Goal: Task Accomplishment & Management: Complete application form

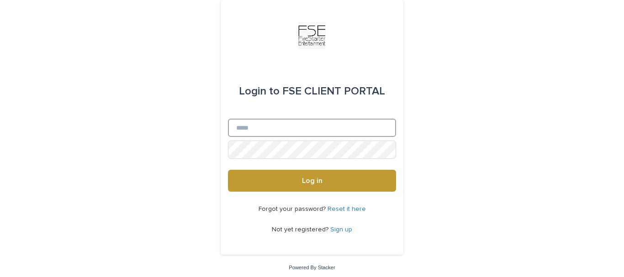
click at [351, 124] on input "Email" at bounding box center [312, 128] width 168 height 18
type input "**********"
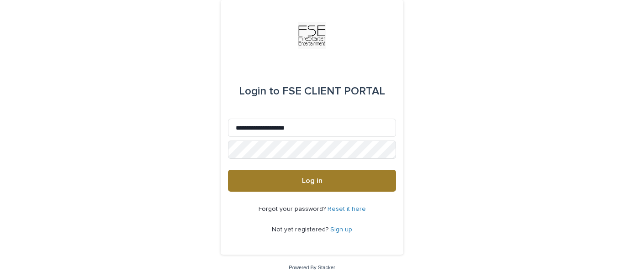
click at [343, 180] on button "Log in" at bounding box center [312, 181] width 168 height 22
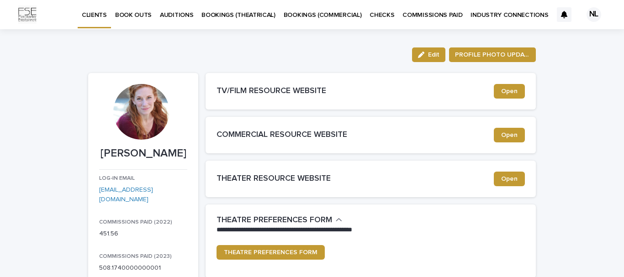
click at [144, 13] on p "BOOK OUTS" at bounding box center [133, 9] width 37 height 19
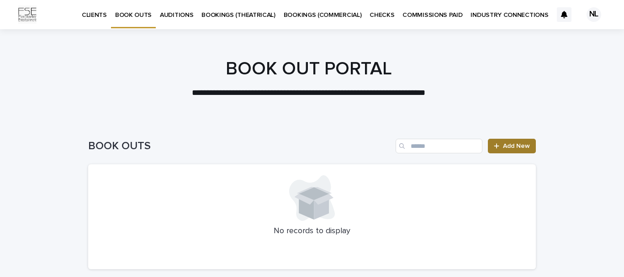
click at [513, 144] on span "Add New" at bounding box center [516, 146] width 27 height 6
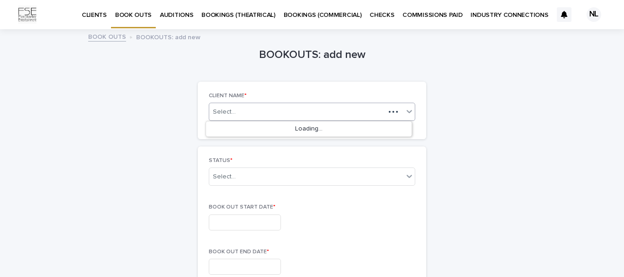
click at [294, 113] on div "Select..." at bounding box center [297, 111] width 176 height 11
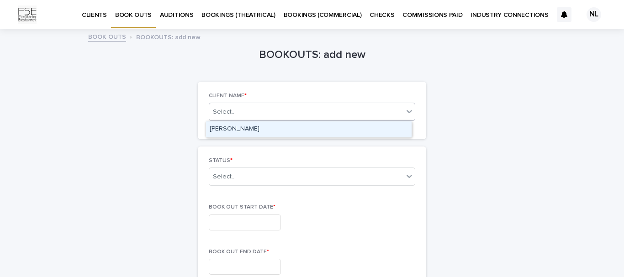
click at [282, 130] on div "Nancy Lantis" at bounding box center [309, 130] width 206 height 16
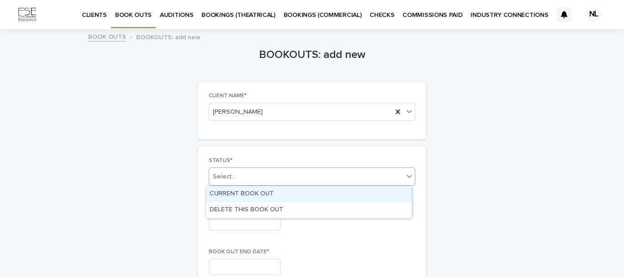
click at [316, 180] on div "Select..." at bounding box center [306, 177] width 194 height 15
click at [309, 196] on div "CURRENT BOOK OUT" at bounding box center [309, 194] width 206 height 16
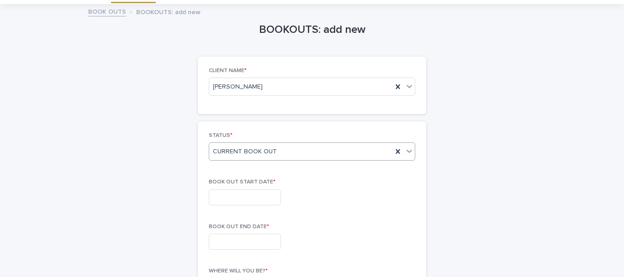
scroll to position [46, 0]
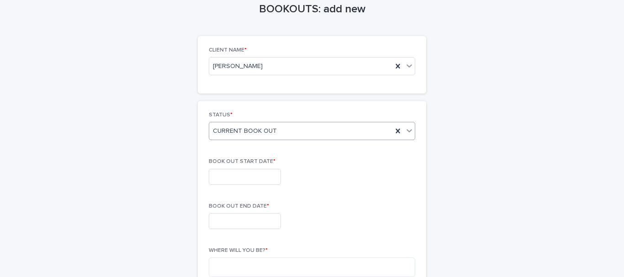
click at [280, 180] on input "text" at bounding box center [245, 177] width 72 height 16
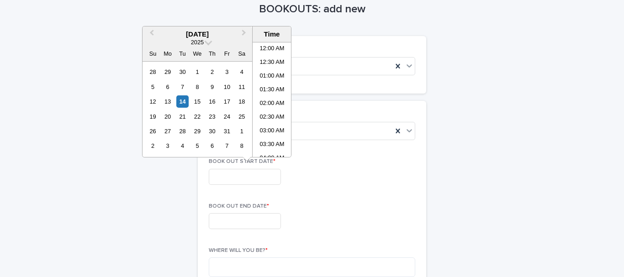
scroll to position [197, 0]
click at [244, 35] on span "Next Month" at bounding box center [244, 34] width 0 height 12
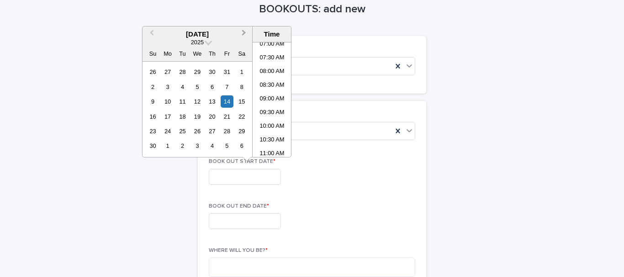
click at [244, 35] on span "Next Month" at bounding box center [244, 34] width 0 height 12
click at [154, 116] on div "18" at bounding box center [153, 117] width 12 height 12
type input "**********"
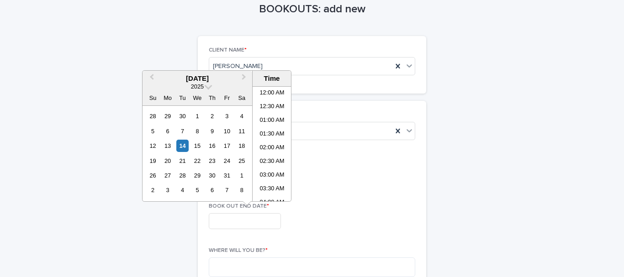
click at [231, 224] on input "text" at bounding box center [245, 221] width 72 height 16
click at [246, 77] on button "Next Month" at bounding box center [245, 79] width 15 height 15
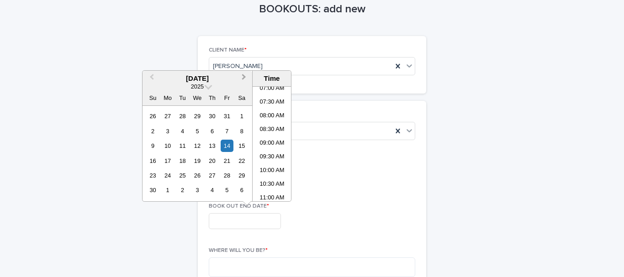
click at [246, 77] on button "Next Month" at bounding box center [245, 79] width 15 height 15
click at [153, 175] on div "25" at bounding box center [153, 176] width 12 height 12
type input "**********"
click at [359, 176] on div "**********" at bounding box center [312, 177] width 207 height 16
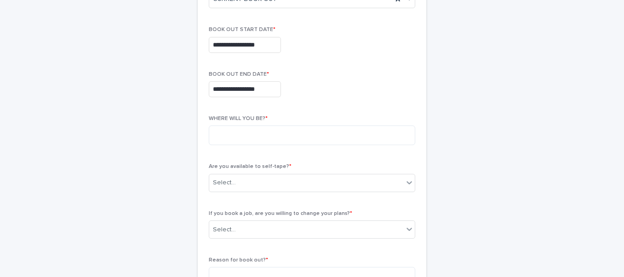
scroll to position [183, 0]
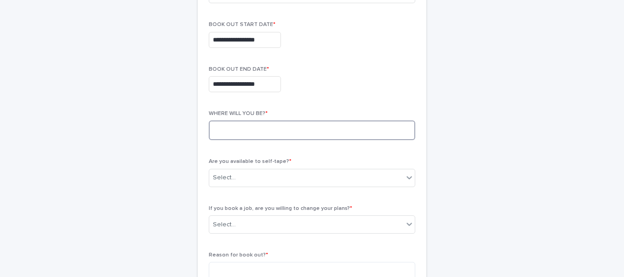
click at [327, 128] on textarea at bounding box center [312, 131] width 207 height 20
type textarea "*"
type textarea "**********"
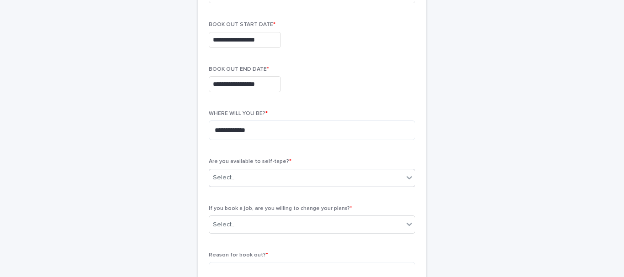
click at [245, 181] on div "Select..." at bounding box center [306, 177] width 194 height 15
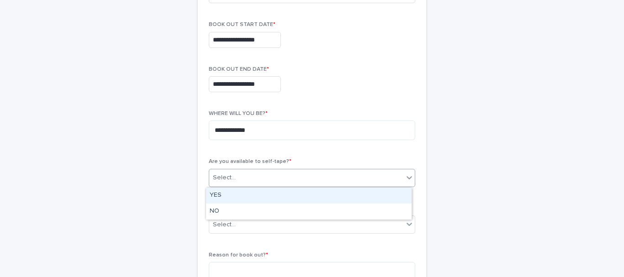
click at [234, 193] on div "YES" at bounding box center [309, 196] width 206 height 16
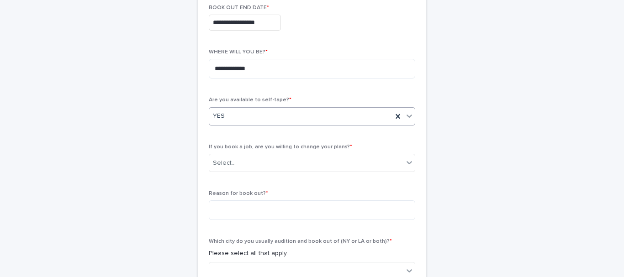
scroll to position [274, 0]
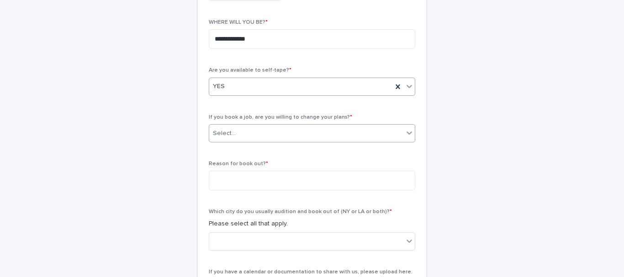
click at [280, 131] on div "Select..." at bounding box center [306, 133] width 194 height 15
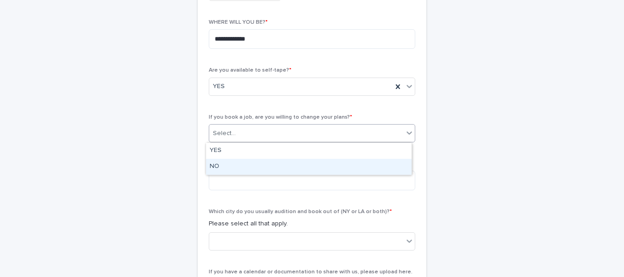
click at [263, 171] on div "NO" at bounding box center [309, 167] width 206 height 16
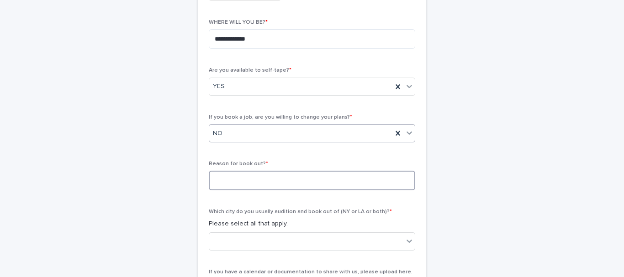
click at [261, 176] on textarea at bounding box center [312, 181] width 207 height 20
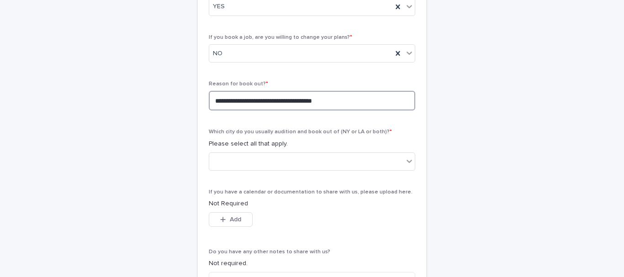
scroll to position [366, 0]
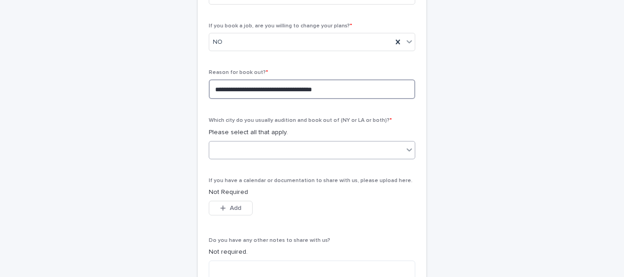
type textarea "**********"
click at [277, 149] on div at bounding box center [306, 150] width 194 height 15
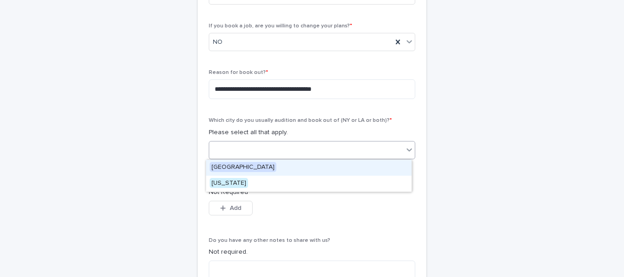
click at [271, 166] on div "Los Angeles" at bounding box center [309, 168] width 206 height 16
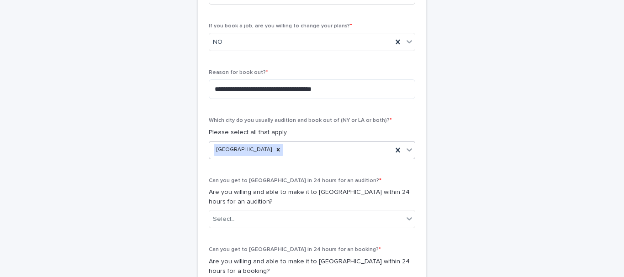
scroll to position [411, 0]
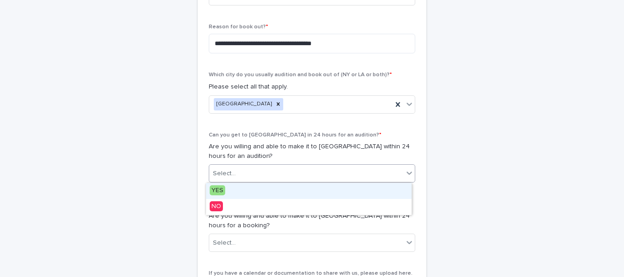
click at [277, 174] on div "Select..." at bounding box center [306, 173] width 194 height 15
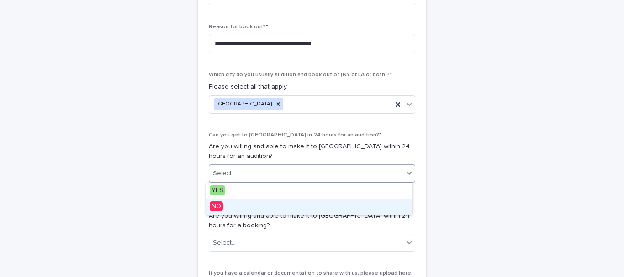
click at [236, 206] on div "NO" at bounding box center [309, 207] width 206 height 16
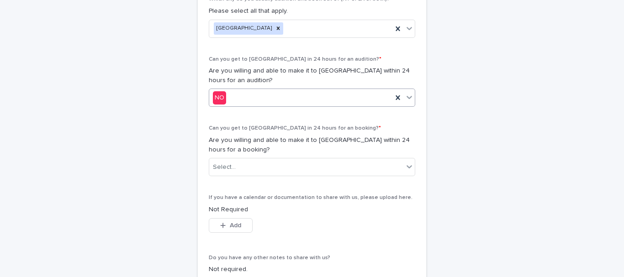
scroll to position [503, 0]
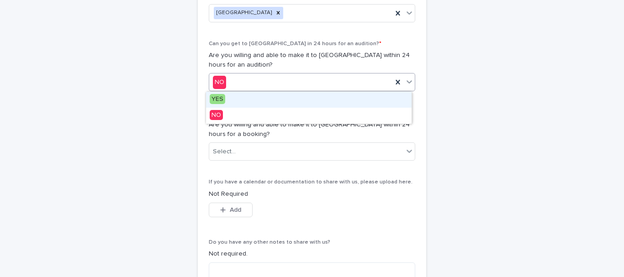
click at [276, 82] on div "NO" at bounding box center [300, 82] width 183 height 15
click at [248, 98] on div "YES" at bounding box center [309, 100] width 206 height 16
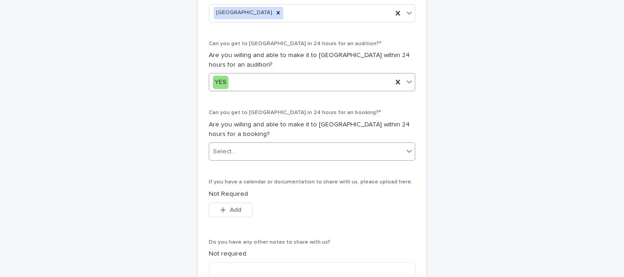
click at [265, 154] on div "Select..." at bounding box center [306, 151] width 194 height 15
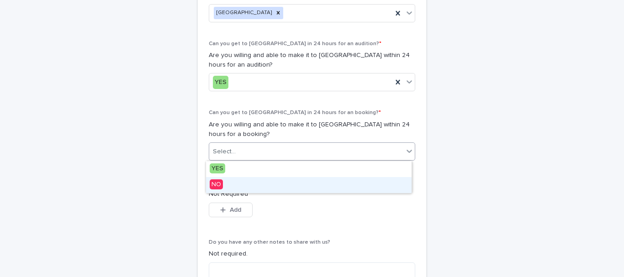
click at [253, 185] on div "NO" at bounding box center [309, 185] width 206 height 16
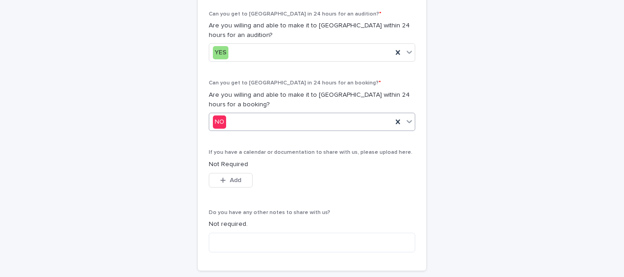
scroll to position [594, 0]
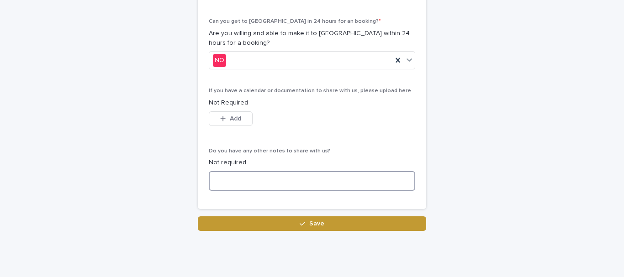
click at [245, 176] on textarea at bounding box center [312, 181] width 207 height 20
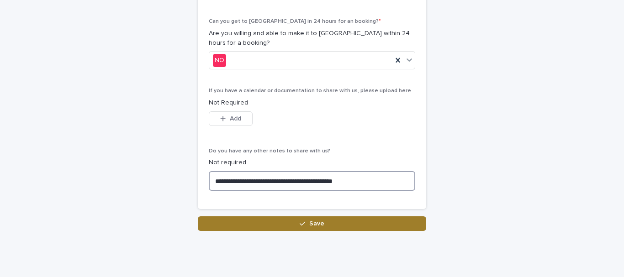
type textarea "**********"
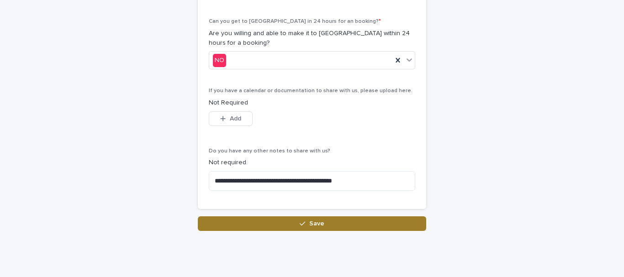
click at [279, 225] on button "Save" at bounding box center [312, 224] width 229 height 15
